Goal: Task Accomplishment & Management: Manage account settings

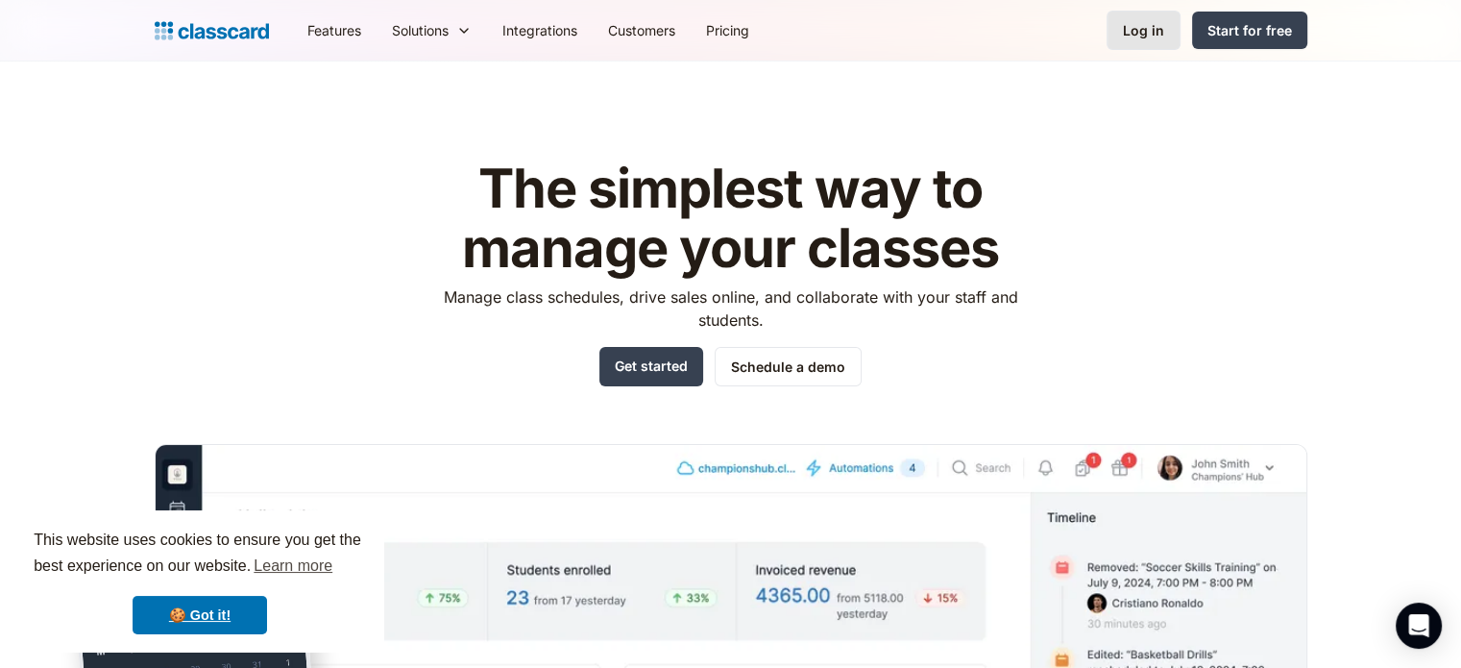
click at [1154, 24] on div "Log in" at bounding box center [1143, 30] width 41 height 20
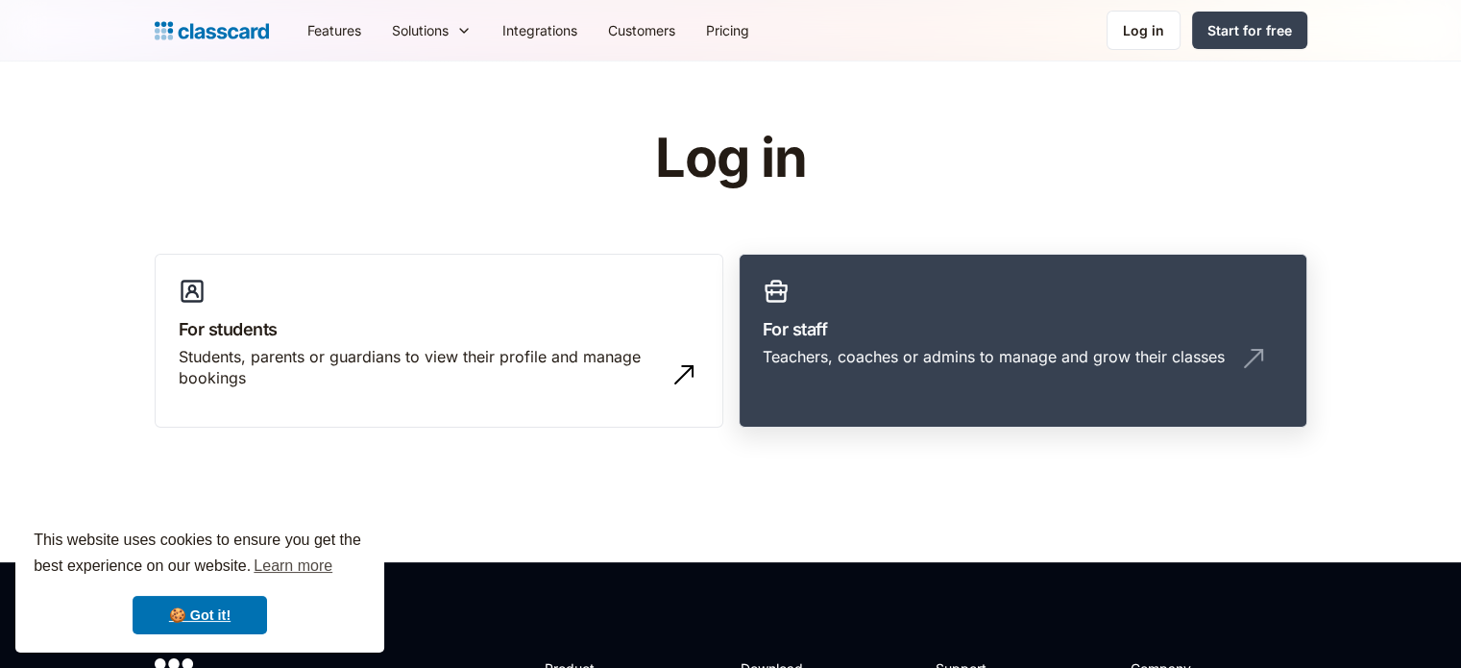
click at [972, 298] on link "For staff Teachers, coaches or admins to manage and grow their classes" at bounding box center [1023, 341] width 569 height 175
